Goal: Task Accomplishment & Management: Complete application form

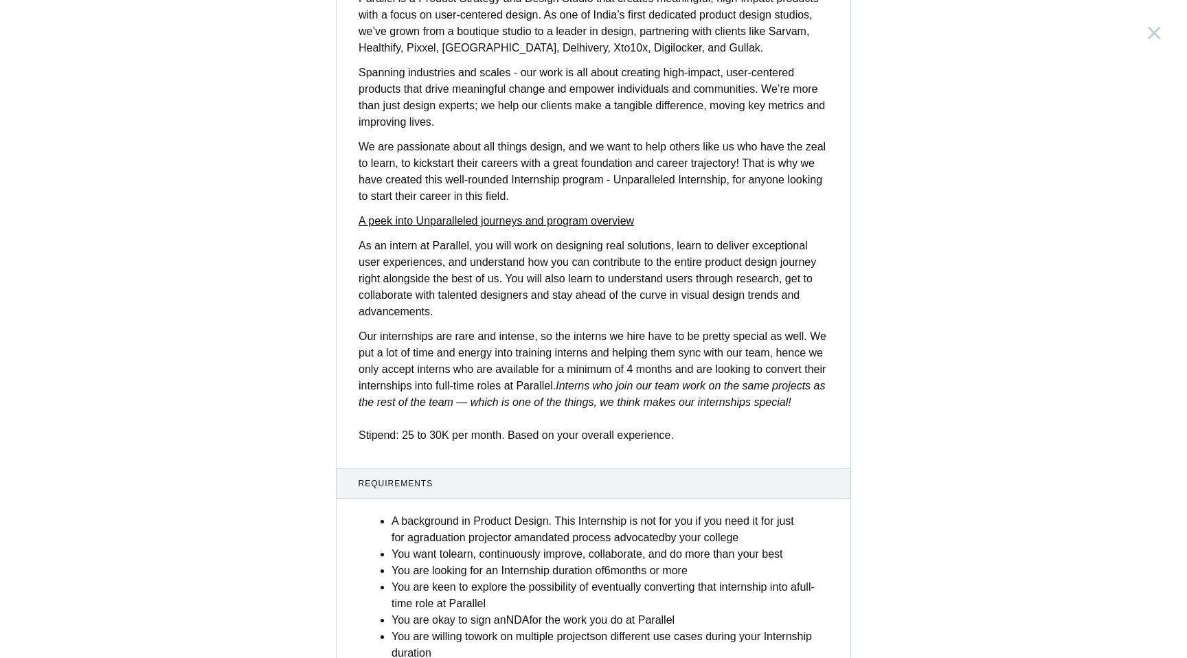
scroll to position [404, 0]
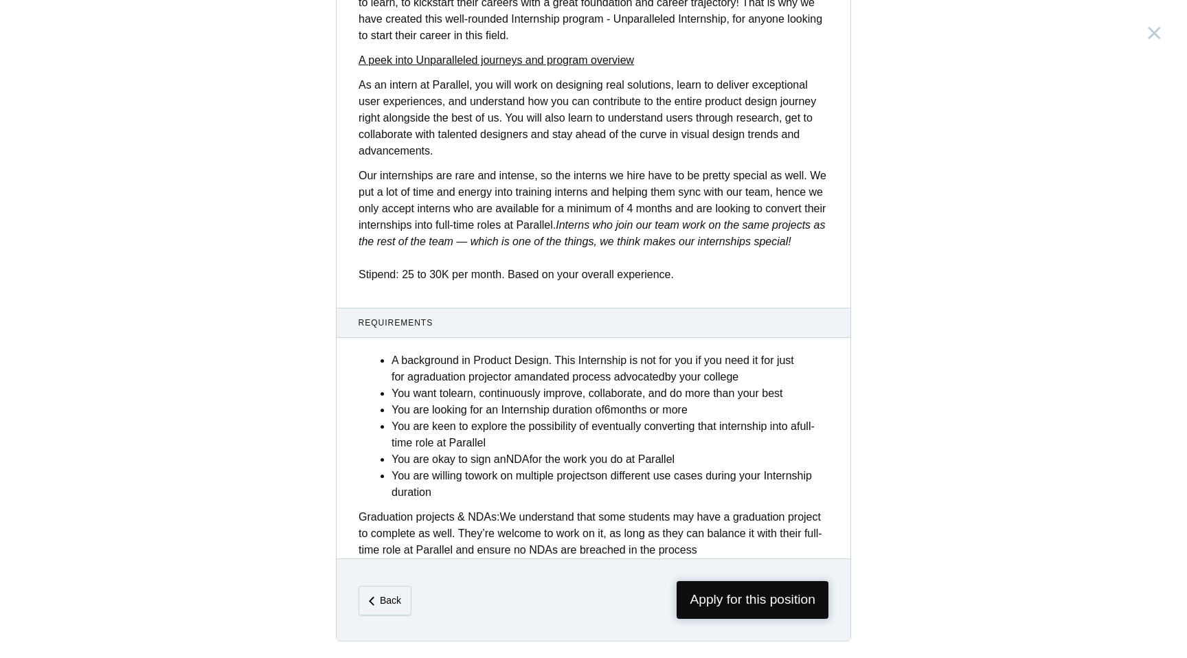
click at [687, 588] on span "Apply for this position" at bounding box center [752, 600] width 152 height 38
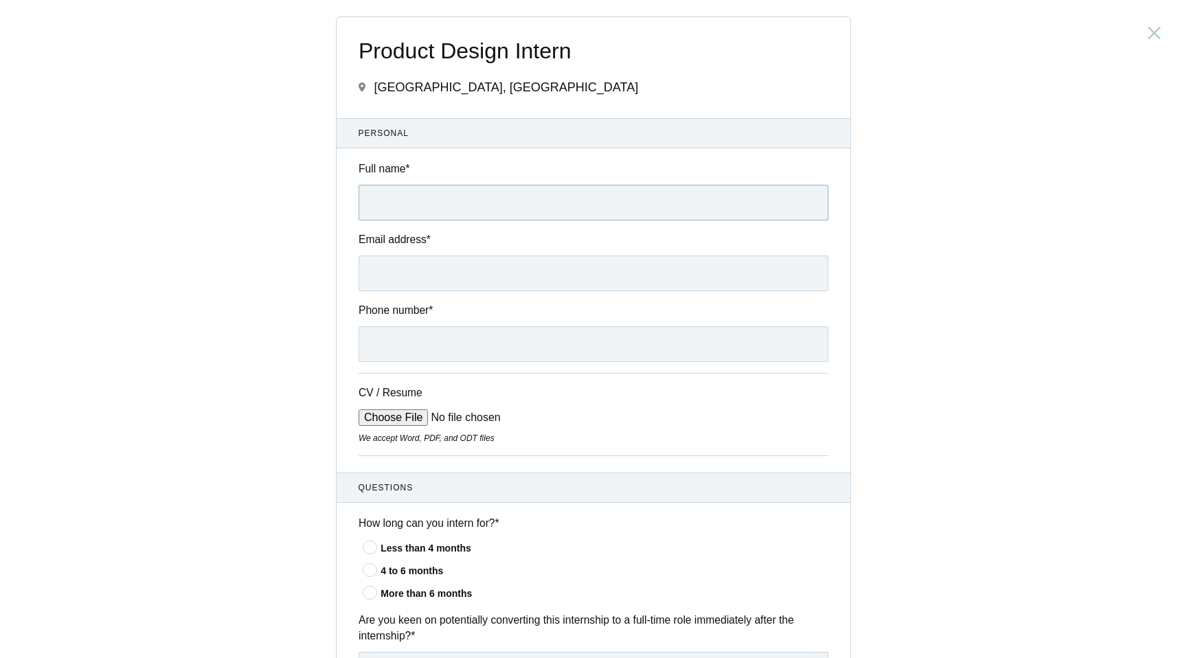
click at [427, 196] on input "Full name *" at bounding box center [593, 203] width 470 height 36
type input "Ragavinodha Gopalan"
click at [434, 286] on input "Email address *" at bounding box center [593, 273] width 470 height 36
type input "raghavinodha@gmail.com"
click at [440, 345] on input "Phone number *" at bounding box center [593, 344] width 470 height 36
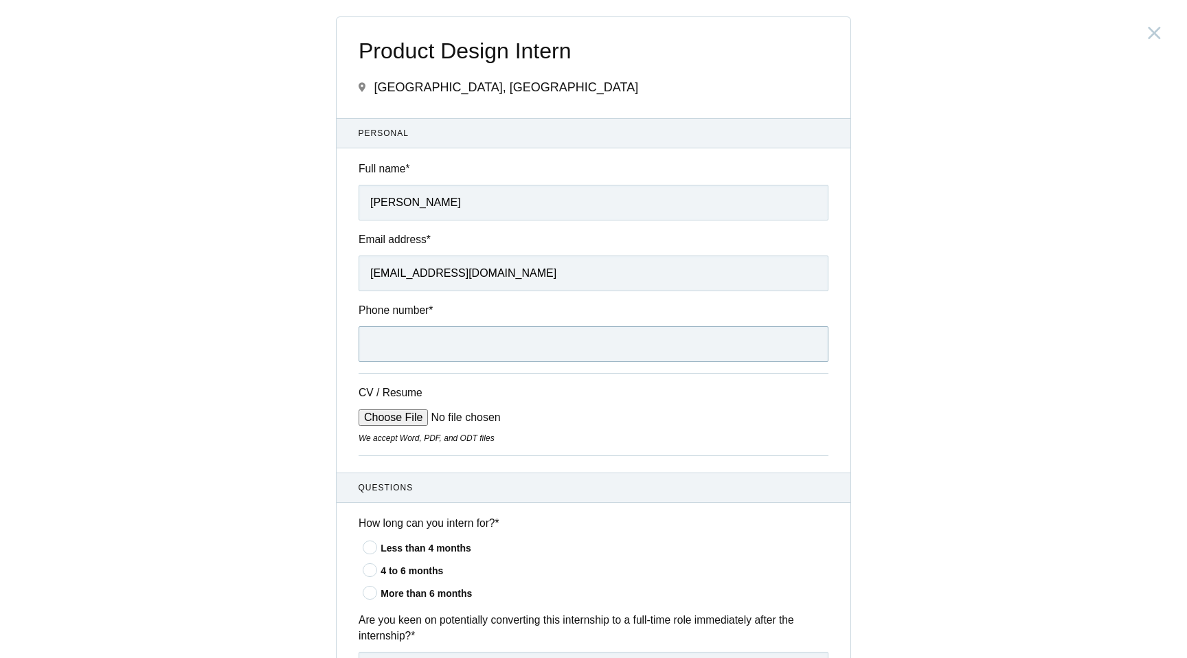
type input "+919867352227"
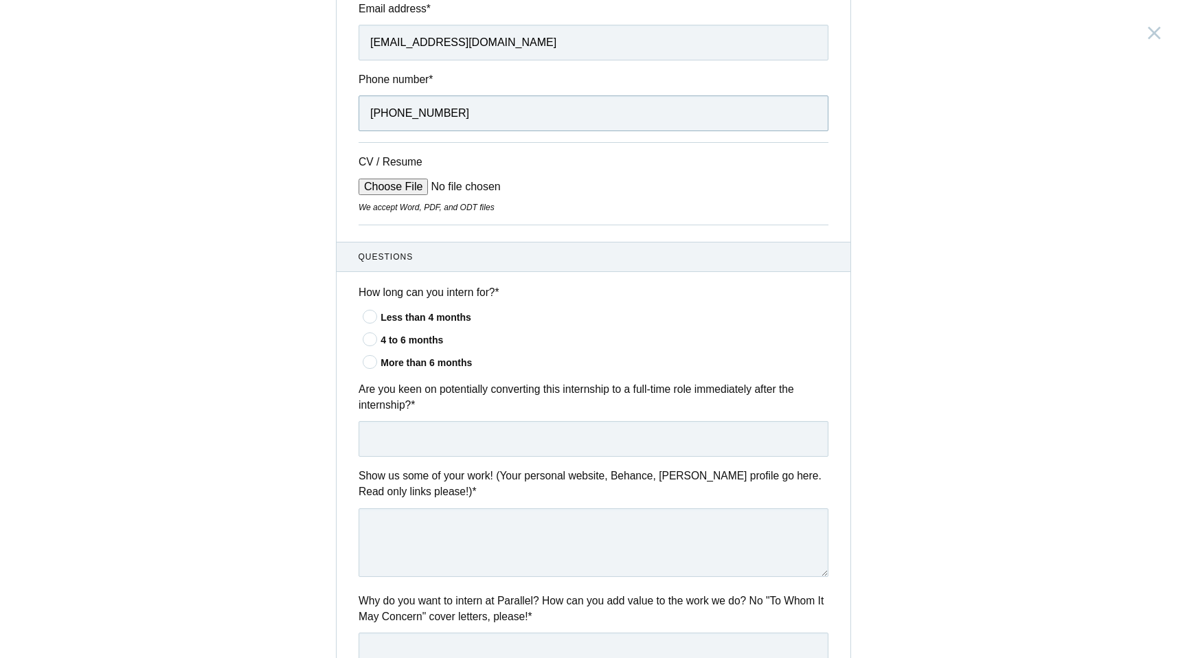
scroll to position [269, 0]
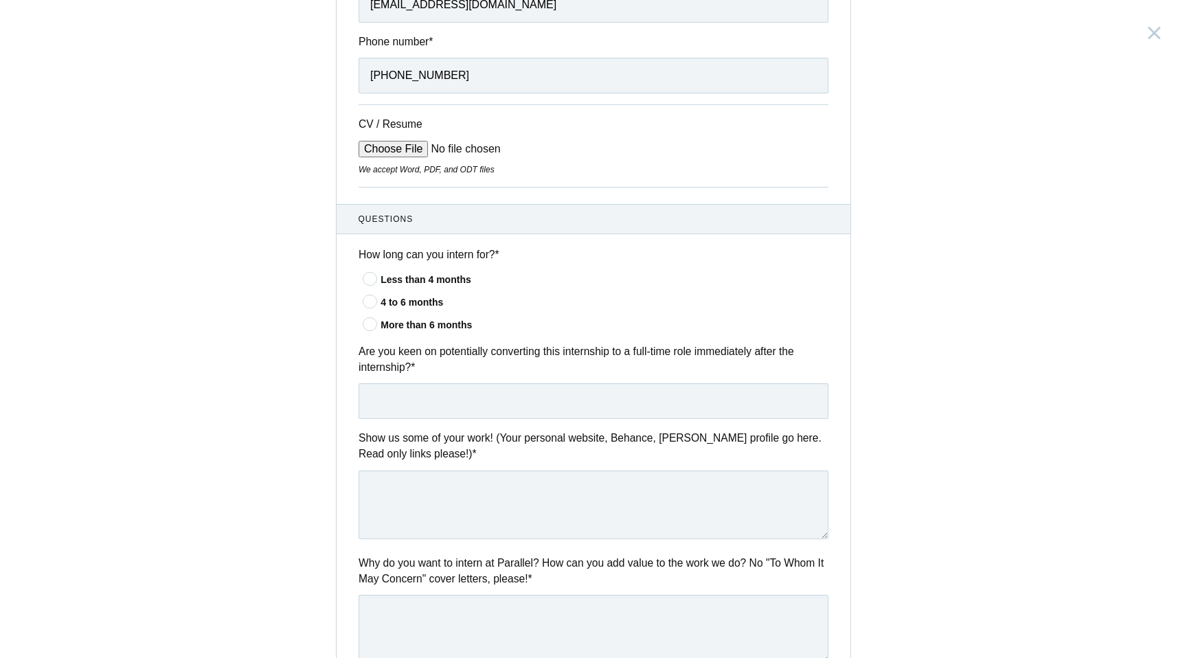
click at [410, 154] on input "CV / Resume" at bounding box center [462, 149] width 208 height 16
type input "C:\fakepath\Ragavinodha CV.pdf"
click at [371, 303] on icon at bounding box center [370, 301] width 25 height 9
click at [0, 0] on input"] "4 to 6 months" at bounding box center [0, 0] width 0 height 0
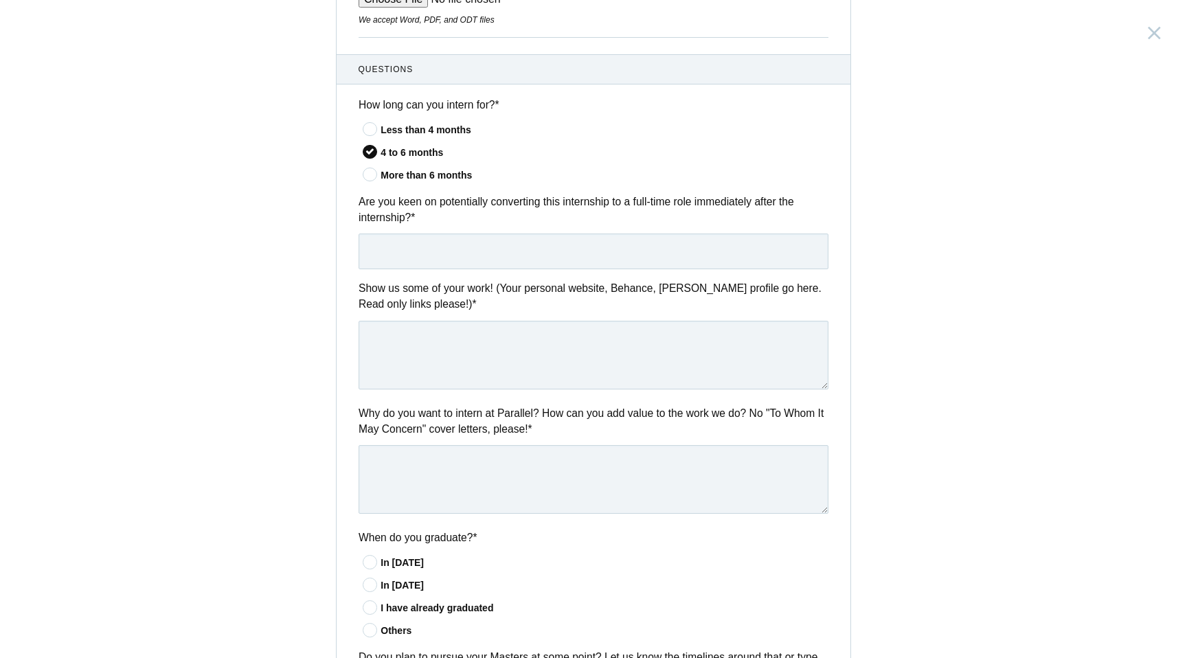
scroll to position [422, 0]
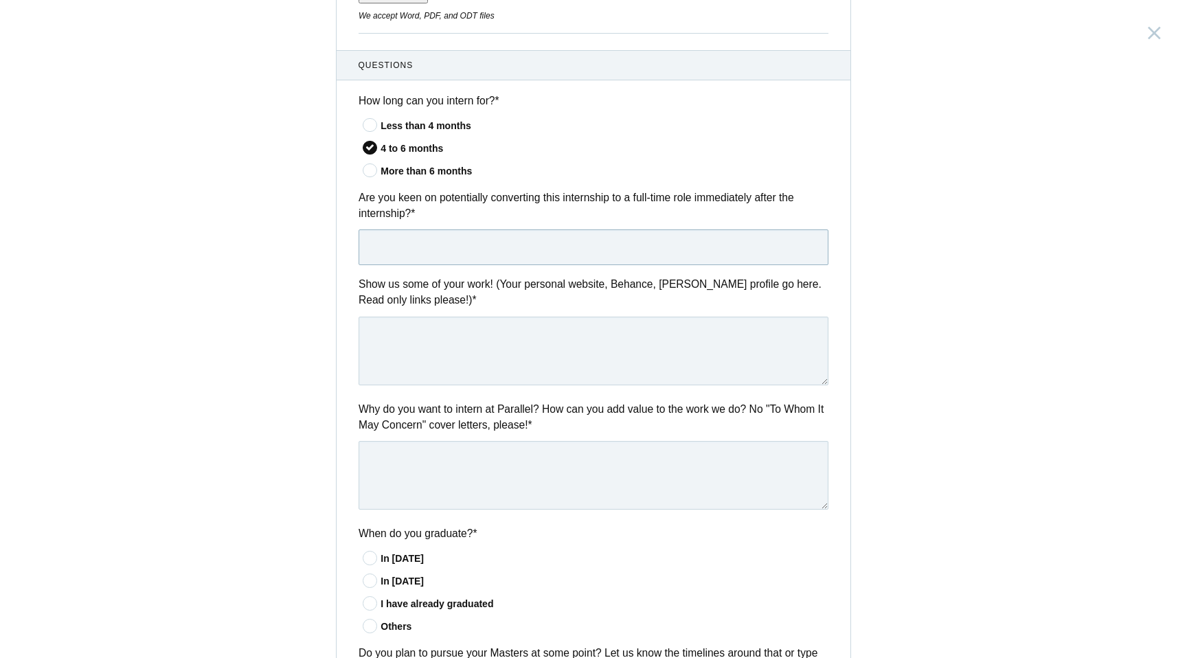
click at [579, 239] on input "text" at bounding box center [593, 247] width 470 height 36
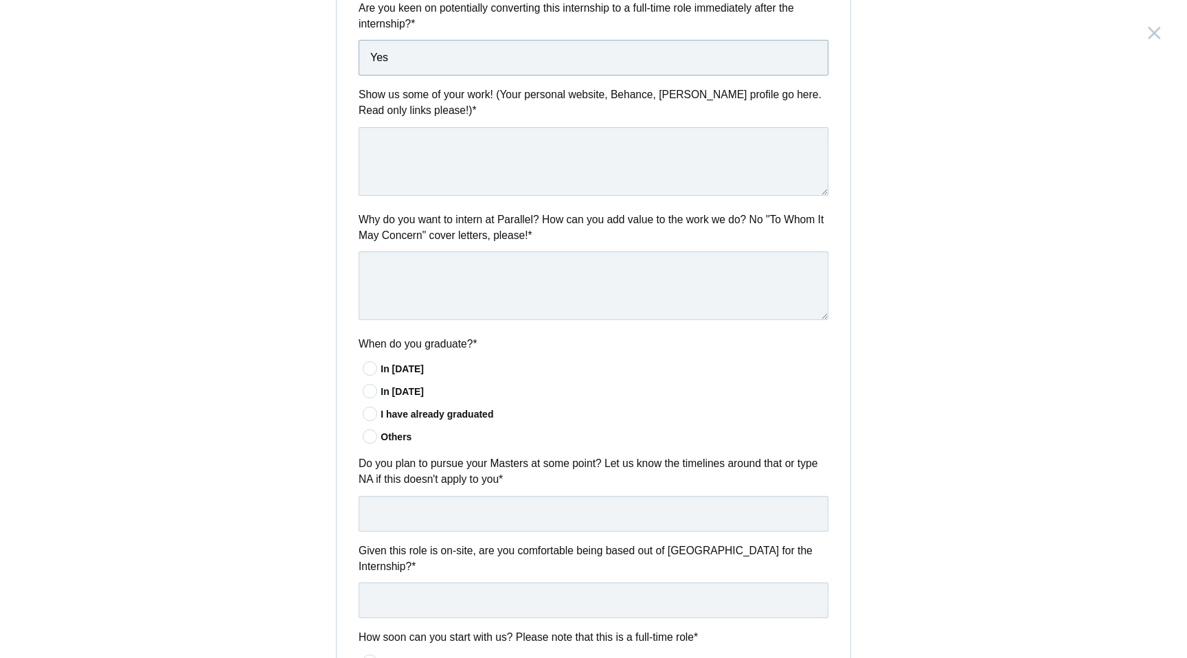
scroll to position [615, 0]
type input "Yes"
click at [592, 139] on textarea at bounding box center [593, 158] width 470 height 69
paste textarea "Portfolio: https://www.behance.net/ragavingopalan"
drag, startPoint x: 415, startPoint y: 151, endPoint x: 353, endPoint y: 147, distance: 62.6
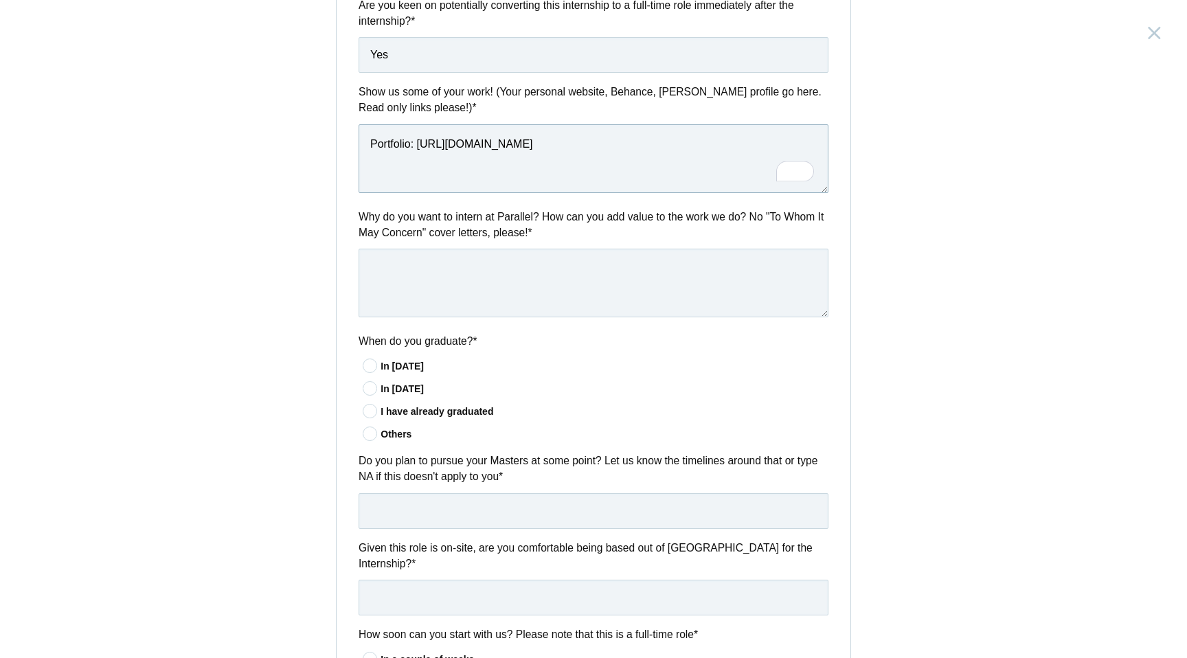
click at [353, 147] on div "Show us some of your work! (Your personal website, Behance, Dribbble profile go…" at bounding box center [593, 140] width 514 height 113
type textarea "https://www.behance.net/ragavingopalan"
click at [420, 271] on textarea at bounding box center [593, 283] width 470 height 69
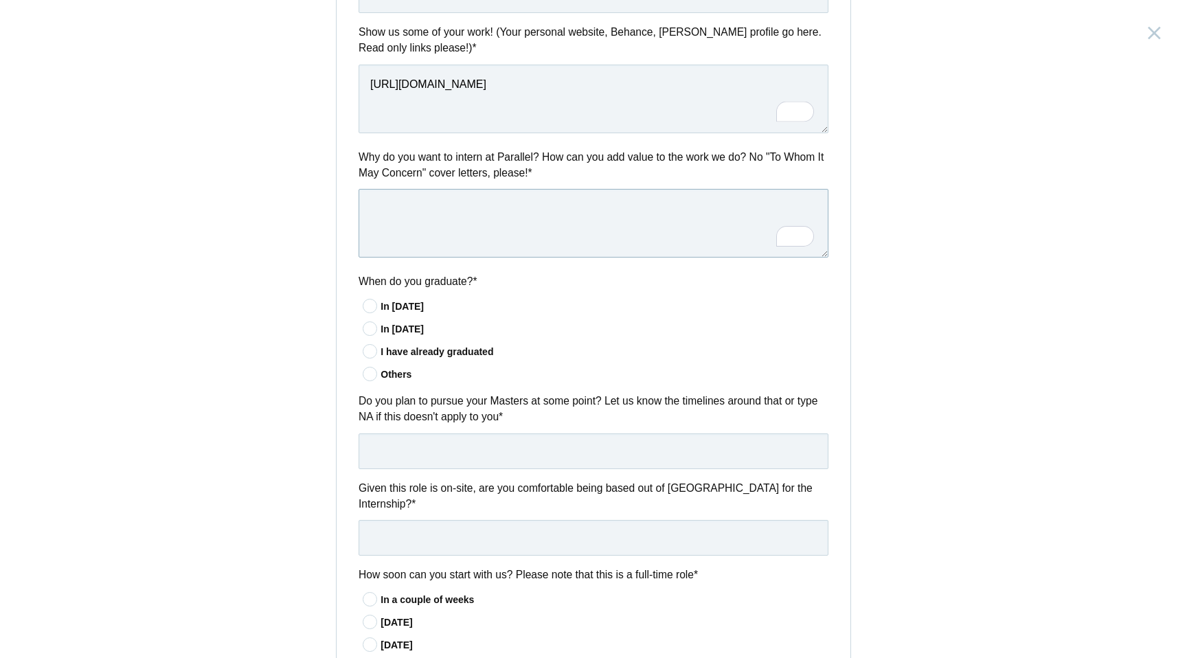
scroll to position [676, 0]
click at [396, 328] on div "In 2026" at bounding box center [604, 328] width 448 height 14
click at [0, 0] on input"] "In 2026" at bounding box center [0, 0] width 0 height 0
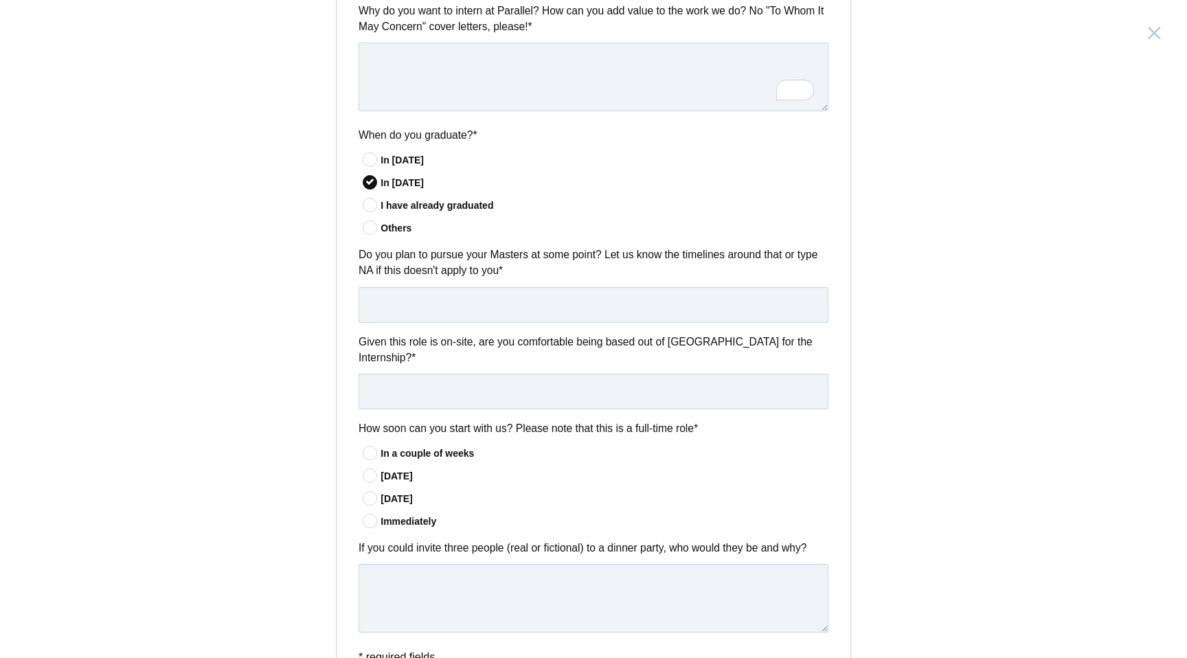
scroll to position [852, 0]
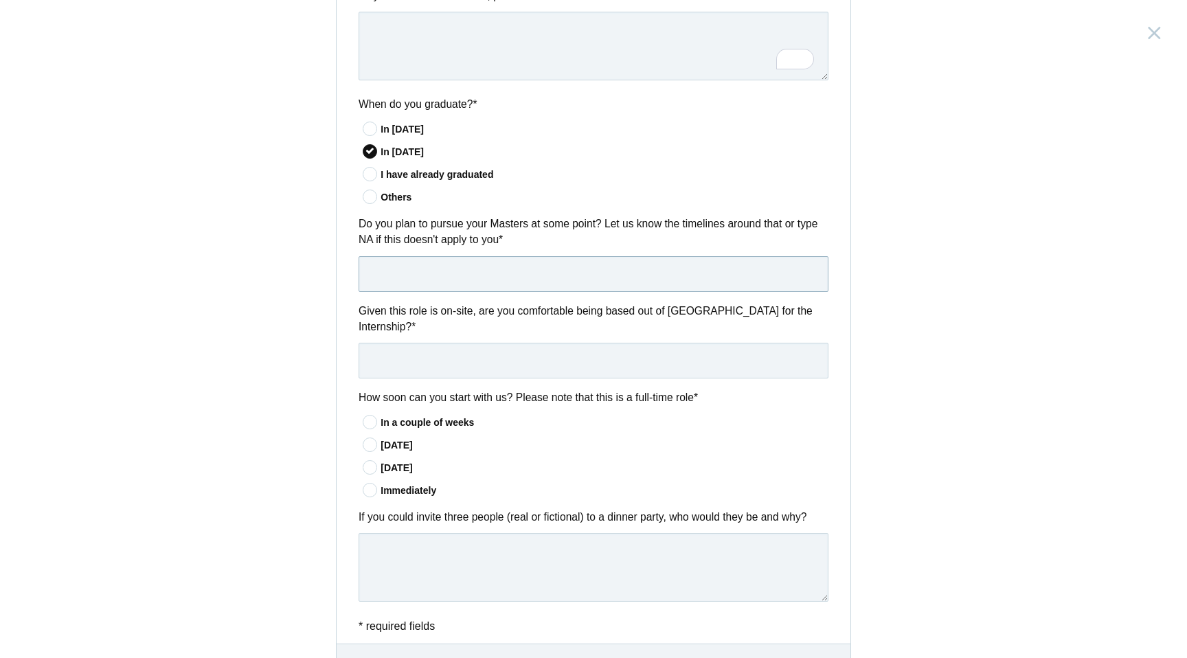
click at [449, 264] on input "text" at bounding box center [593, 274] width 470 height 36
type input "No"
click at [502, 353] on input "text" at bounding box center [593, 361] width 470 height 36
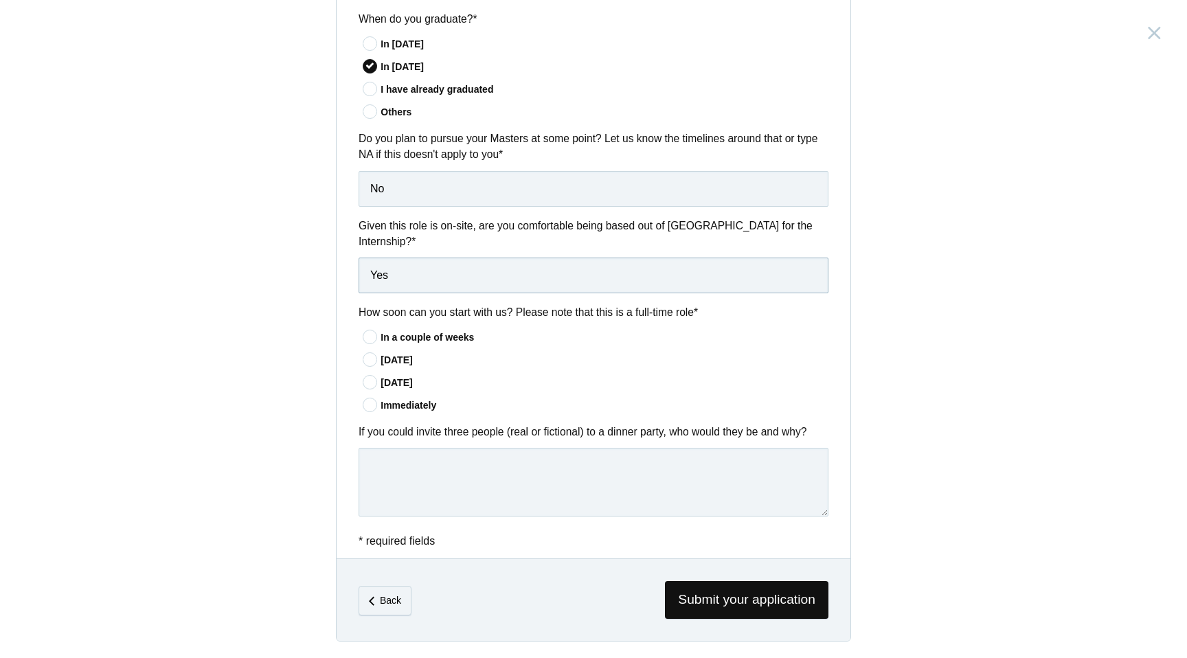
type input "Yes"
click at [383, 387] on div "In 60 days" at bounding box center [604, 383] width 448 height 14
click at [0, 0] on input"] "In 60 days" at bounding box center [0, 0] width 0 height 0
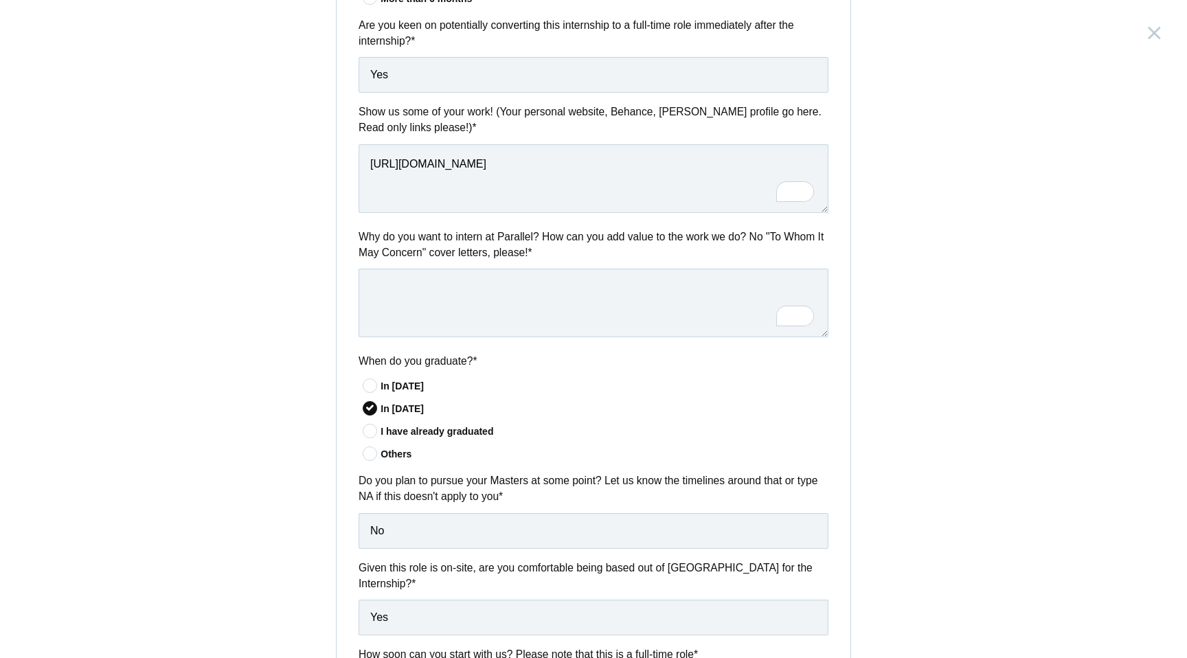
scroll to position [581, 0]
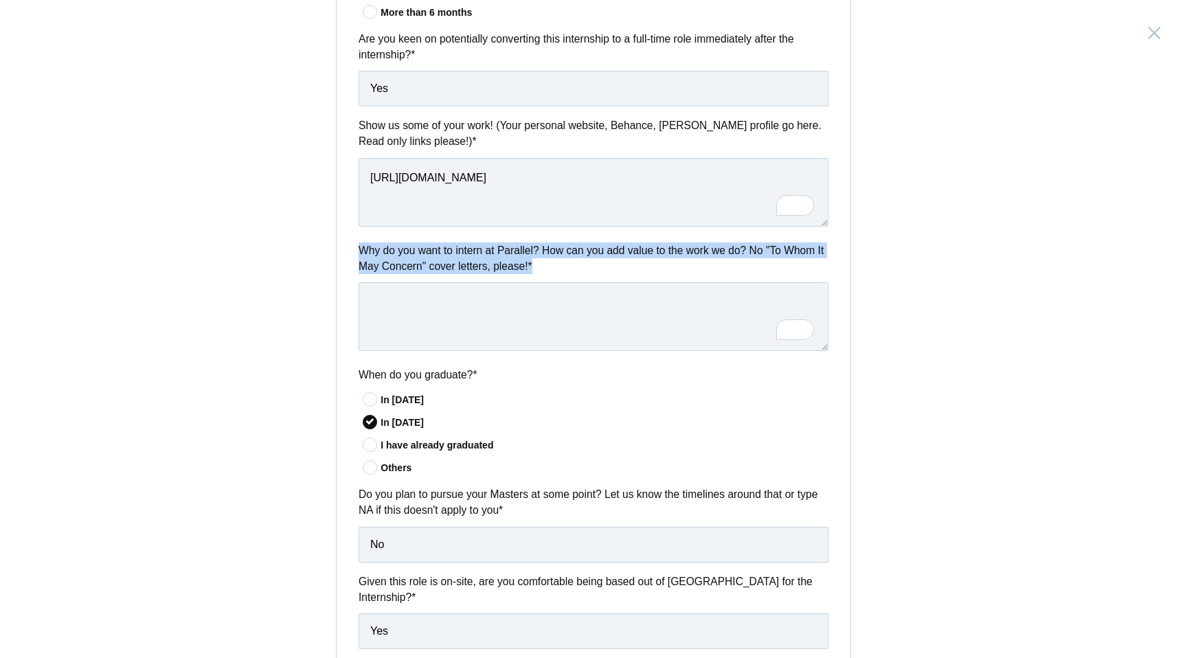
drag, startPoint x: 603, startPoint y: 272, endPoint x: 358, endPoint y: 249, distance: 245.6
click at [358, 249] on label "Why do you want to intern at Parallel? How can you add value to the work we do?…" at bounding box center [593, 258] width 470 height 32
copy label "Why do you want to intern at Parallel? How can you add value to the work we do?…"
click at [442, 300] on textarea "To enrich screen reader interactions, please activate Accessibility in Grammarl…" at bounding box center [593, 316] width 470 height 69
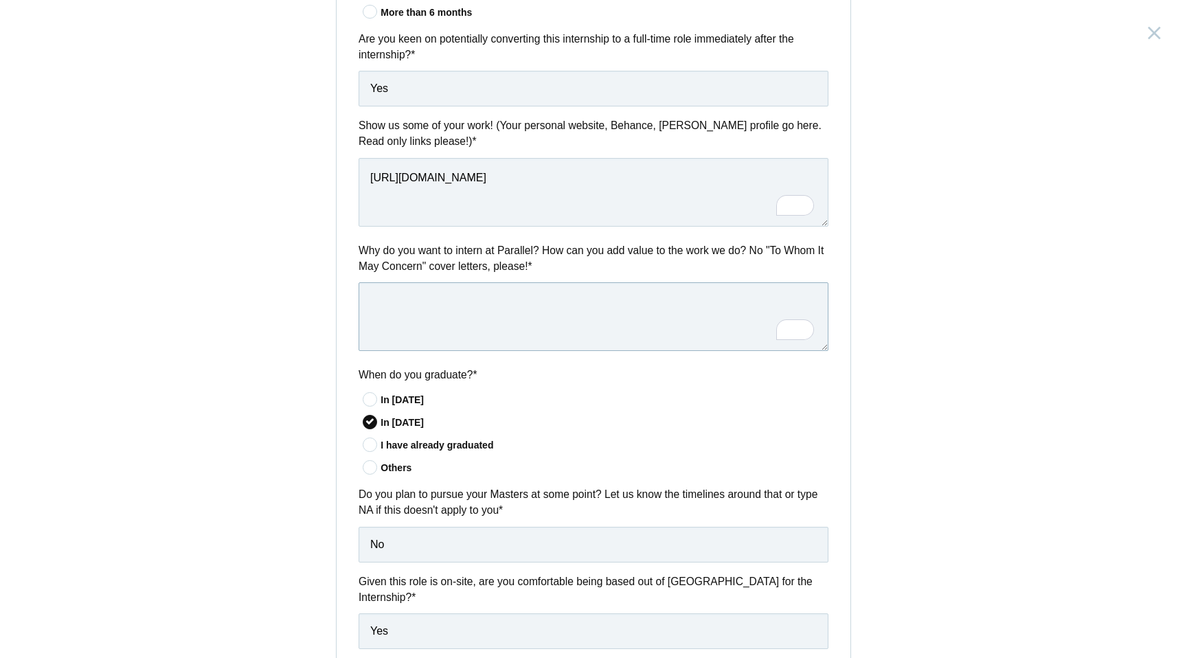
paste textarea "I want to intern at Parallel because I feel I can learn a great deal from the t…"
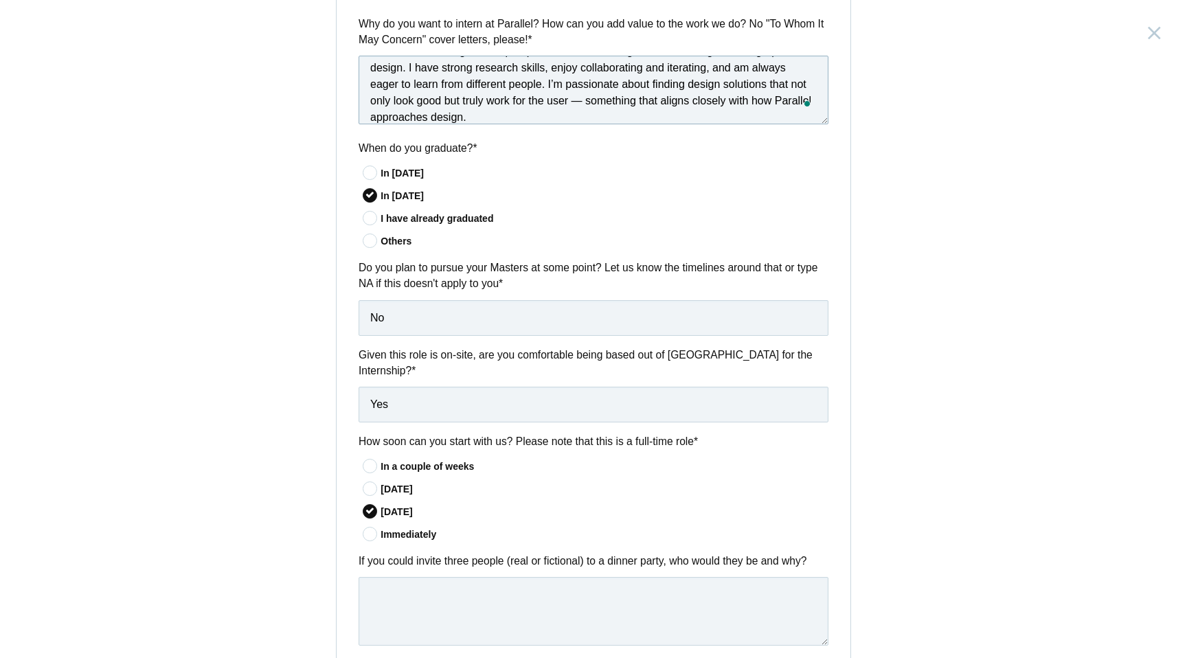
scroll to position [941, 0]
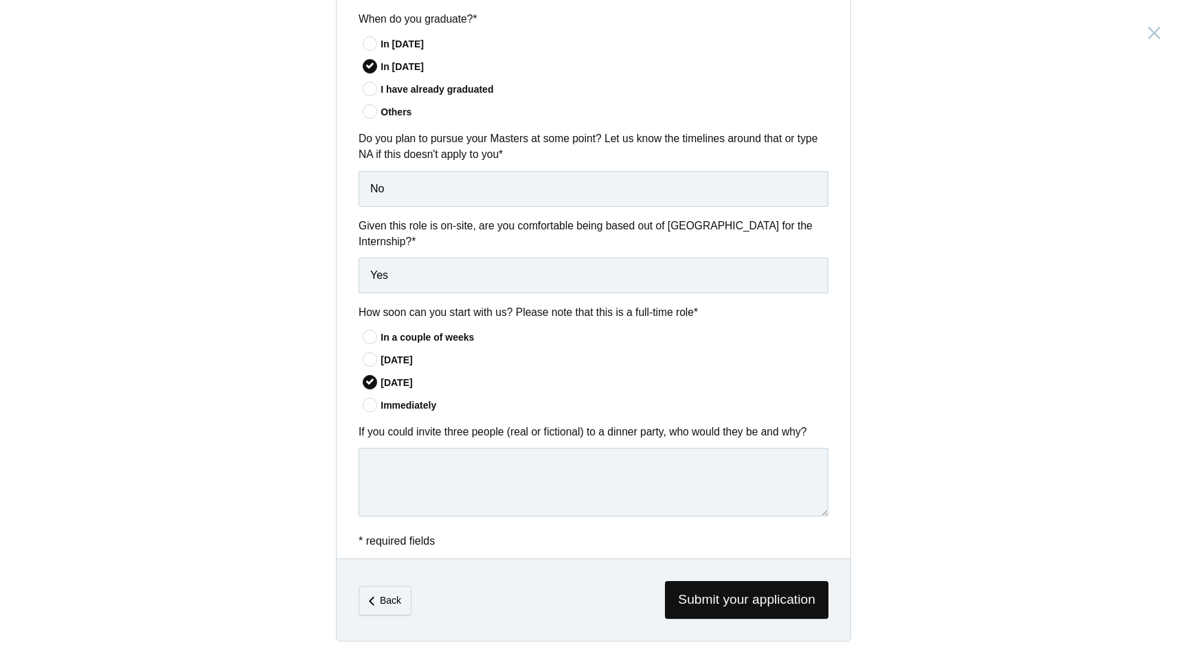
type textarea "I want to intern at Parallel because I feel I can learn a great deal from the t…"
click at [527, 428] on label "If you could invite three people (real or fictional) to a dinner party, who wou…" at bounding box center [593, 432] width 470 height 16
copy div "If you could invite three people (real or fictional) to a dinner party, who wou…"
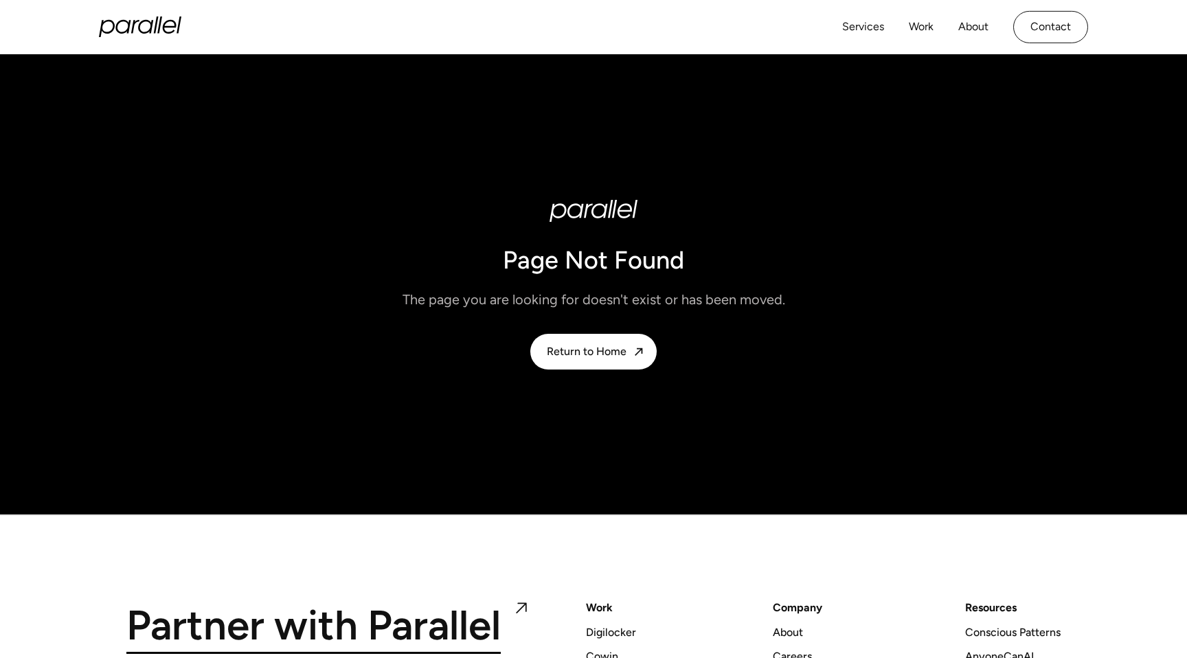
click at [155, 18] on icon "home" at bounding box center [140, 26] width 82 height 21
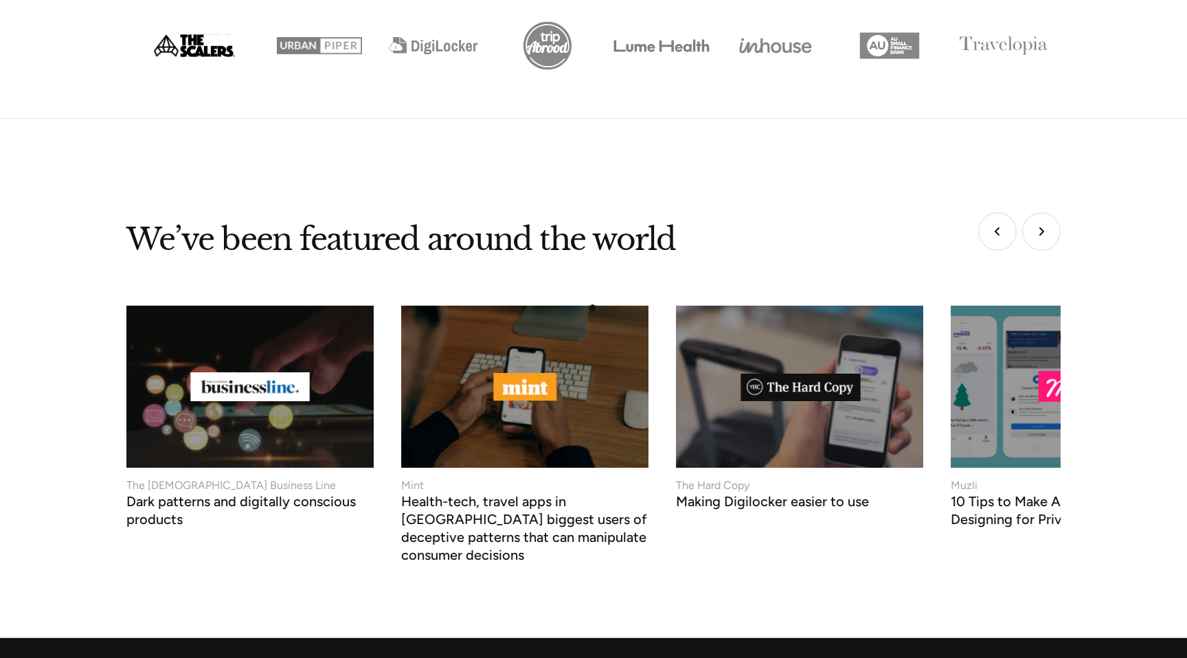
scroll to position [5245, 0]
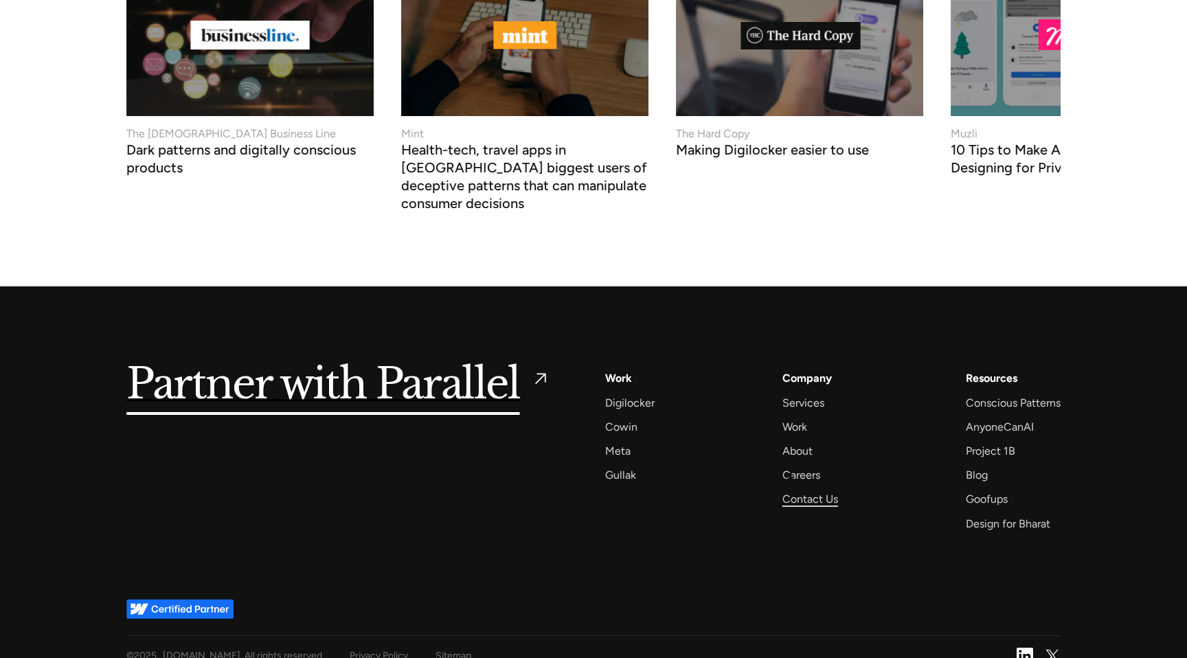
click at [799, 490] on div "Contact Us" at bounding box center [810, 499] width 56 height 19
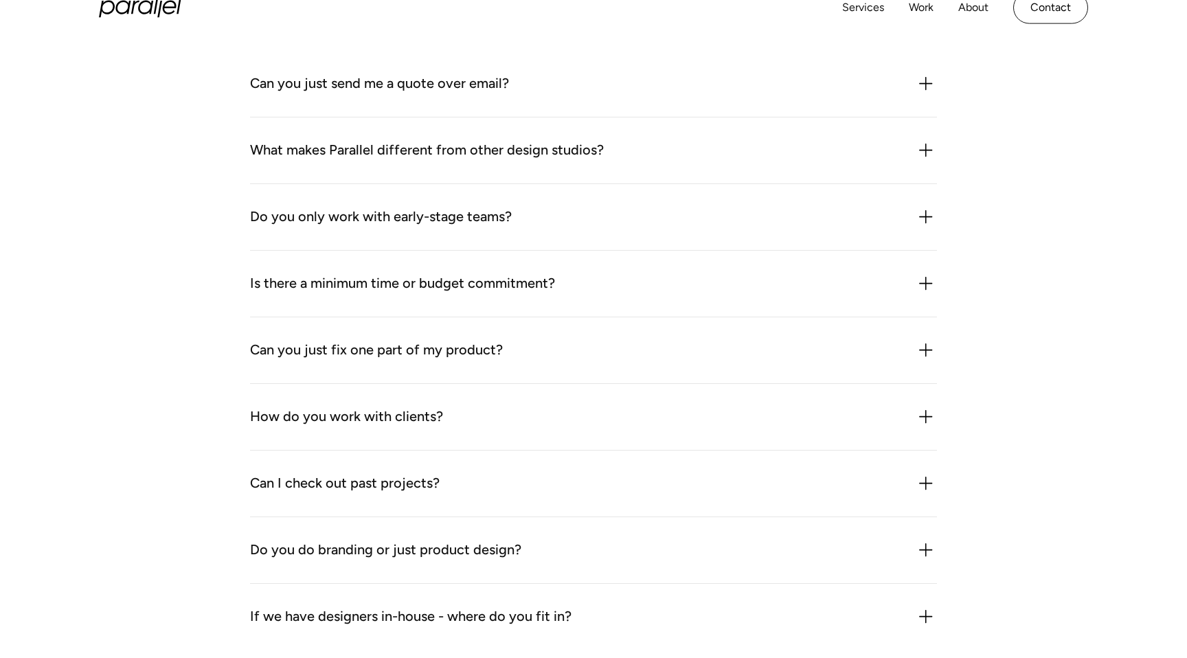
scroll to position [2070, 0]
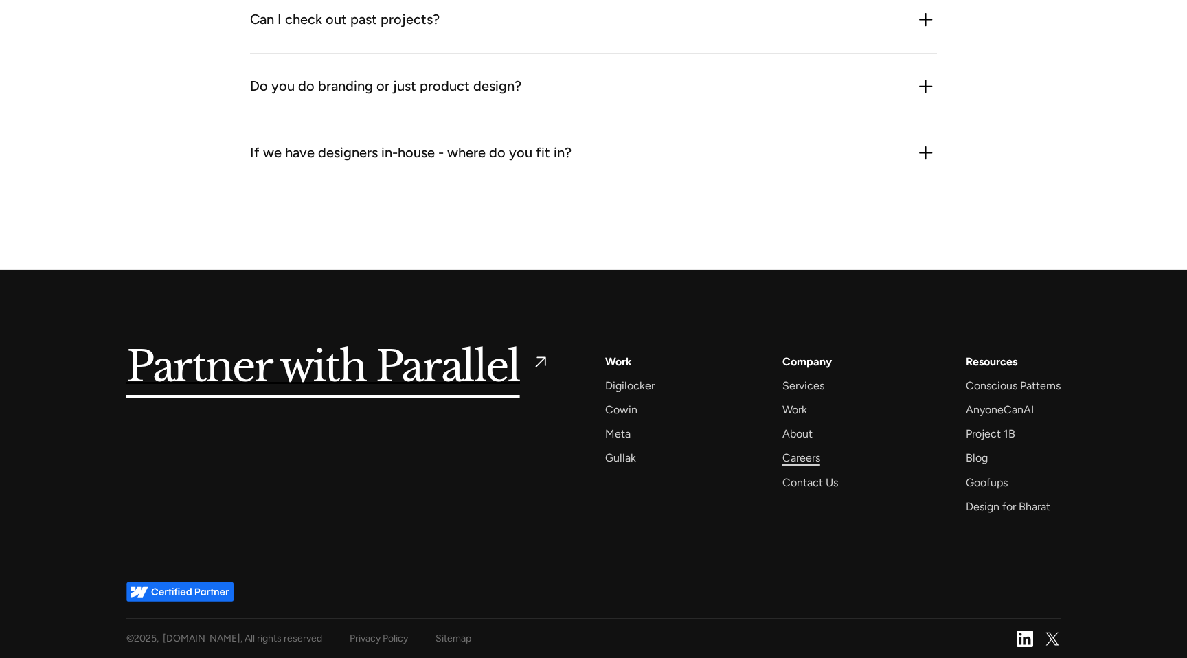
click at [786, 460] on div "Careers" at bounding box center [801, 457] width 38 height 19
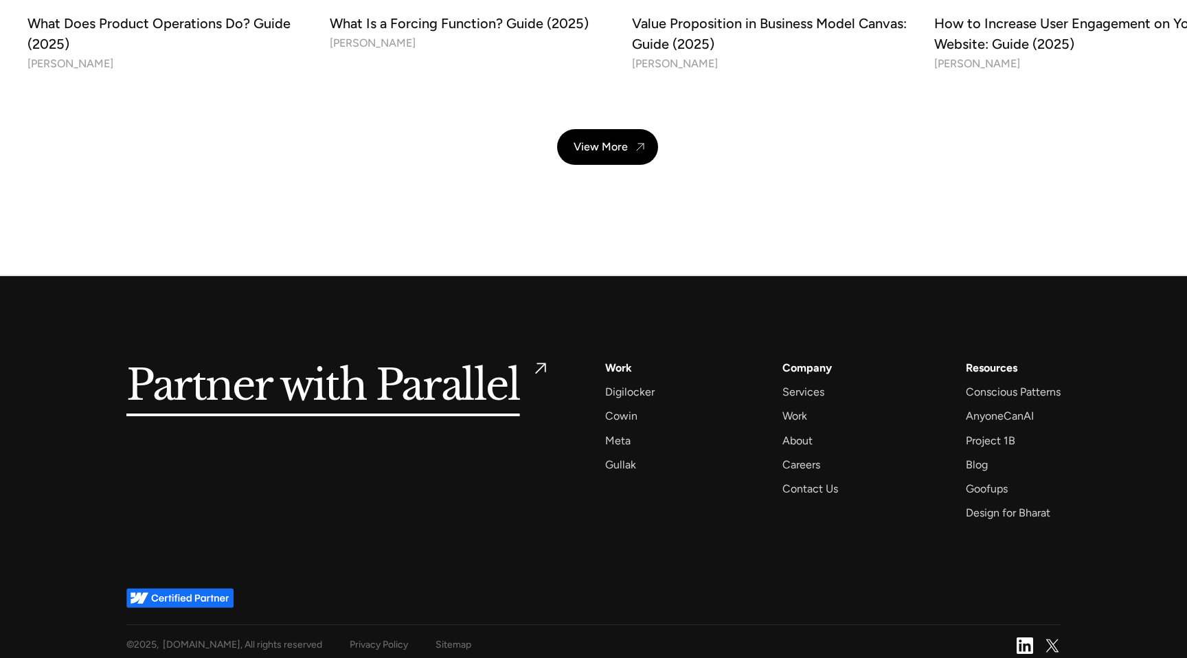
scroll to position [4946, 0]
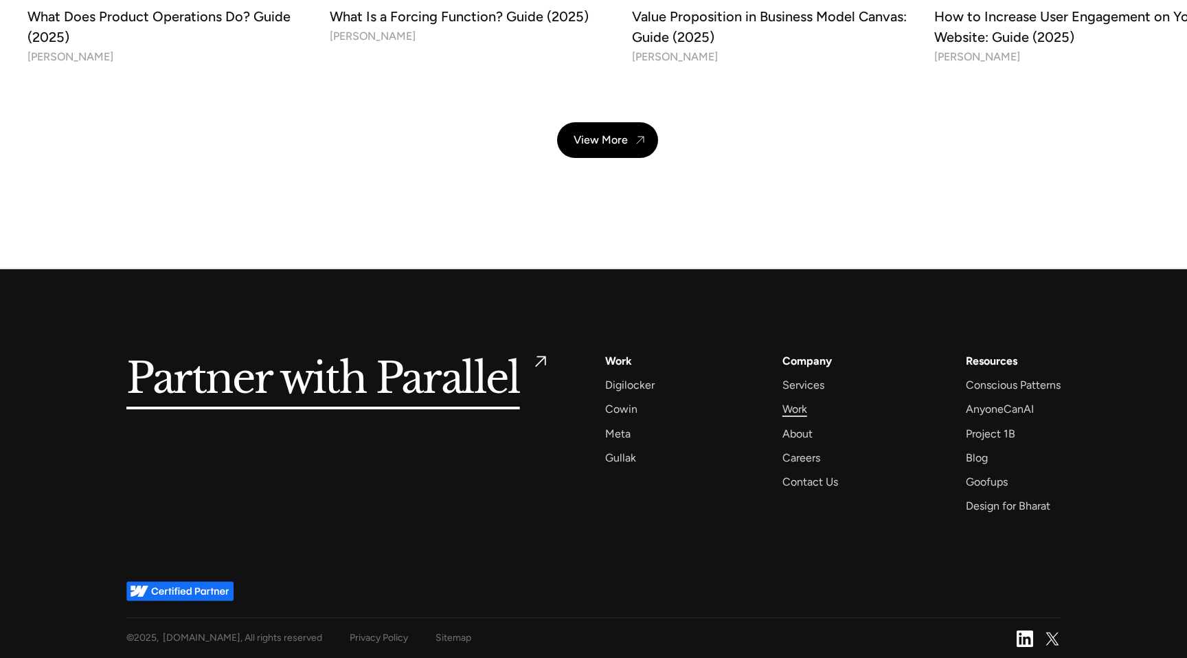
click at [793, 405] on div "Work" at bounding box center [794, 409] width 25 height 19
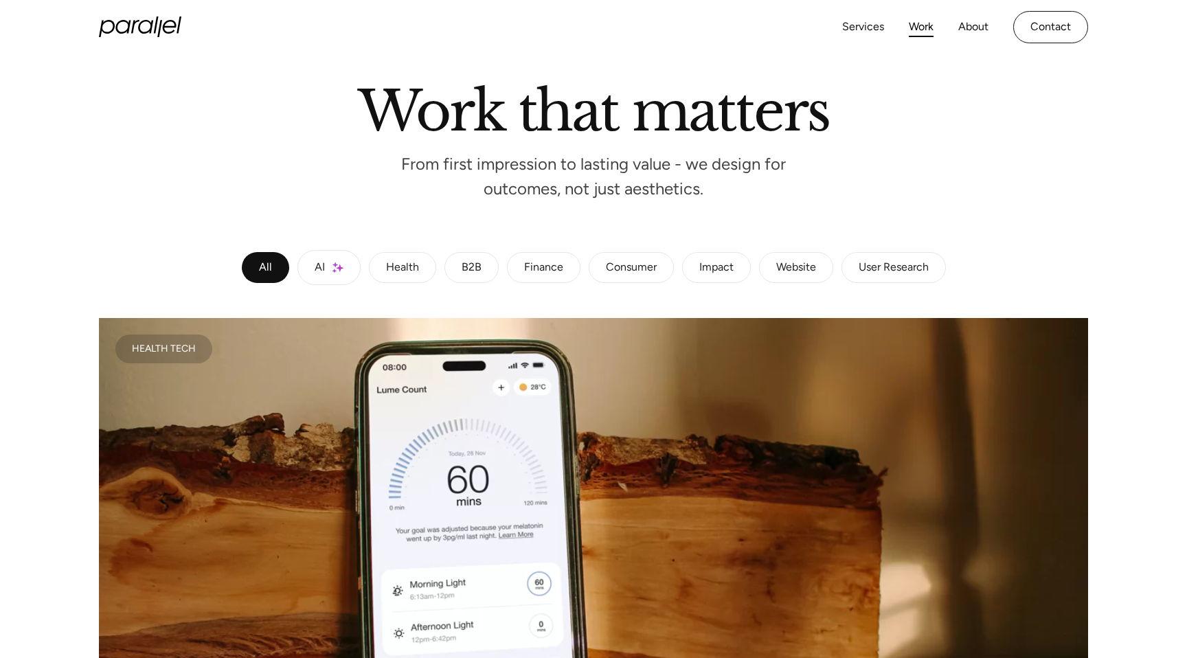
scroll to position [164, 0]
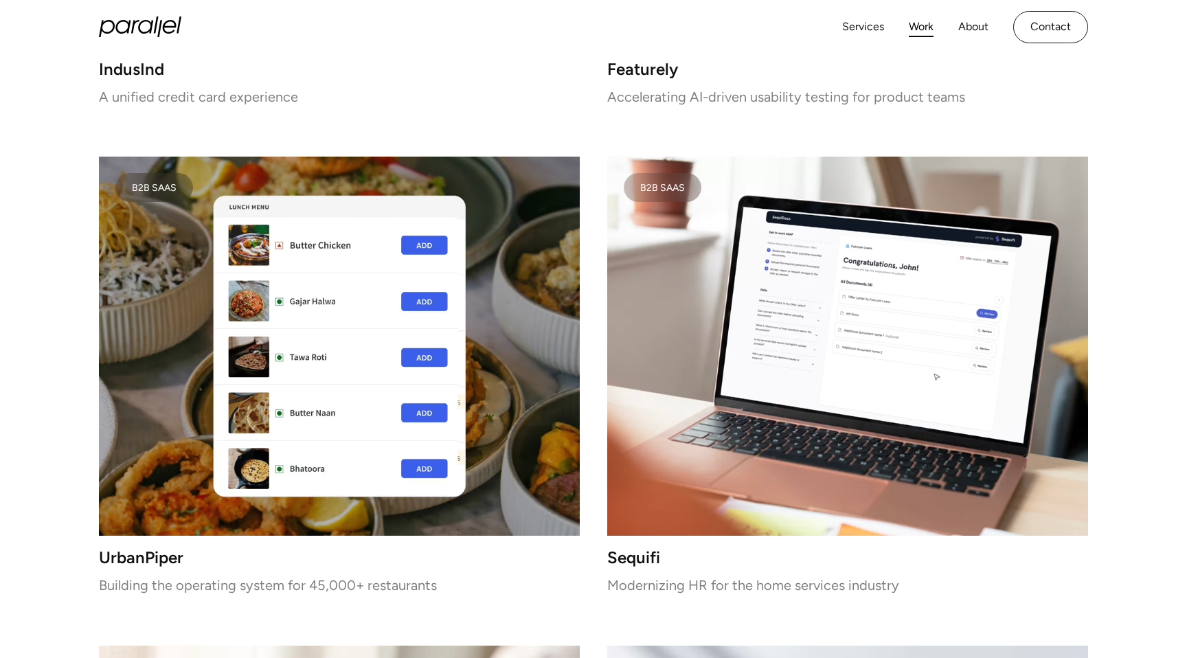
scroll to position [2798, 0]
